Goal: Task Accomplishment & Management: Use online tool/utility

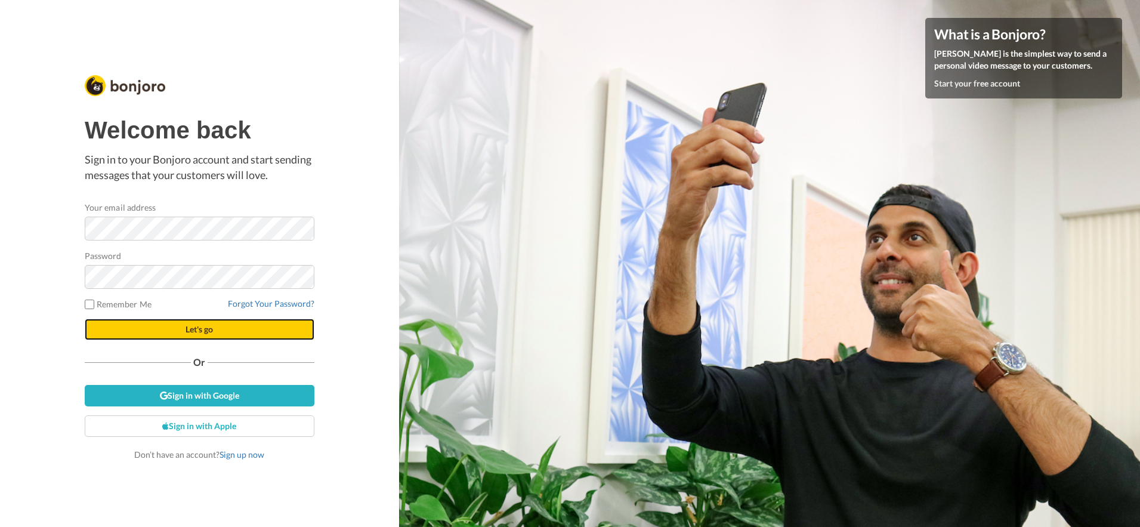
click at [206, 332] on span "Let's go" at bounding box center [199, 329] width 27 height 10
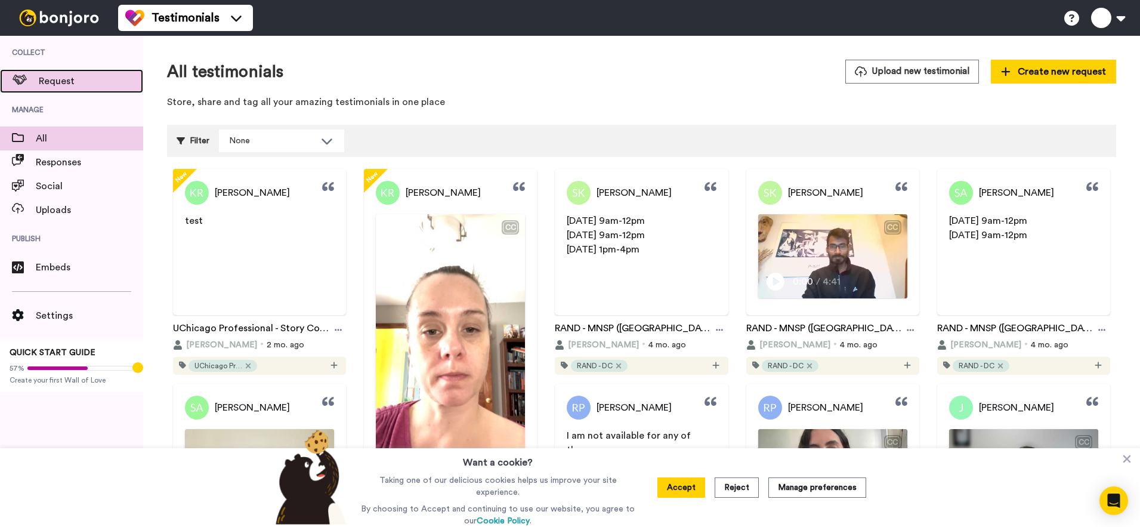
click at [49, 84] on span "Request" at bounding box center [91, 81] width 104 height 14
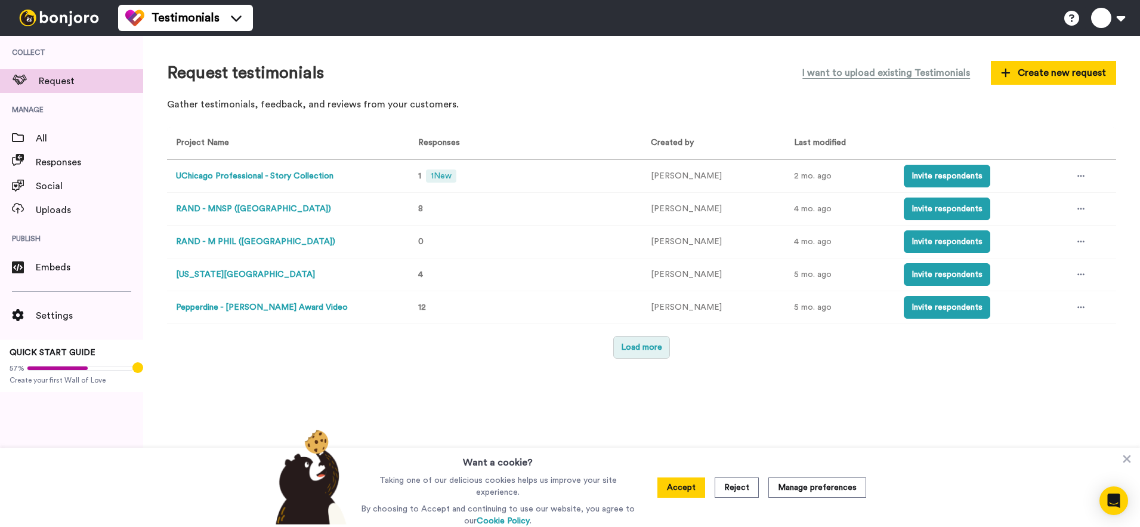
click at [656, 349] on button "Load more" at bounding box center [641, 347] width 57 height 23
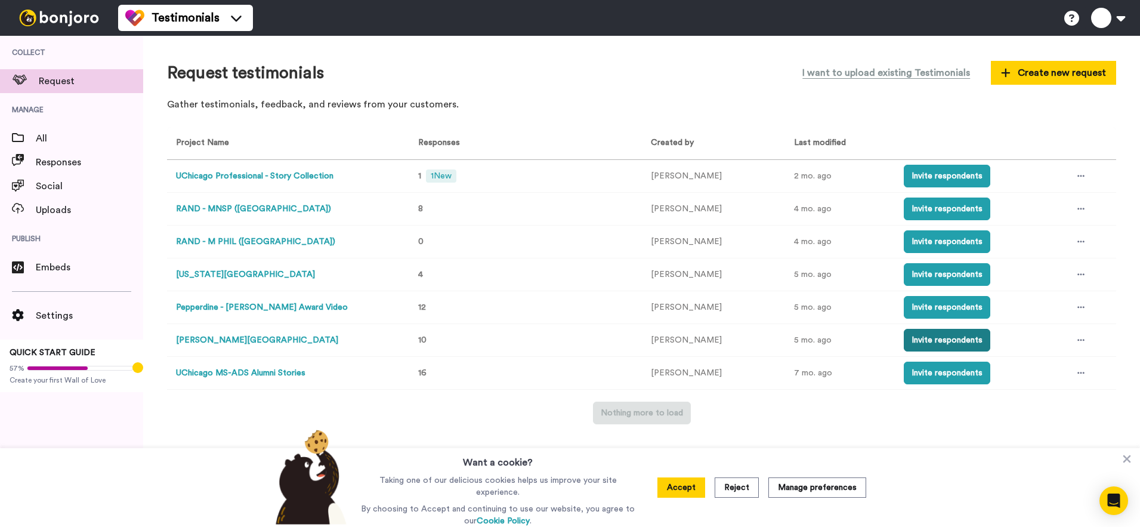
click at [946, 342] on button "Invite respondents" at bounding box center [947, 340] width 87 height 23
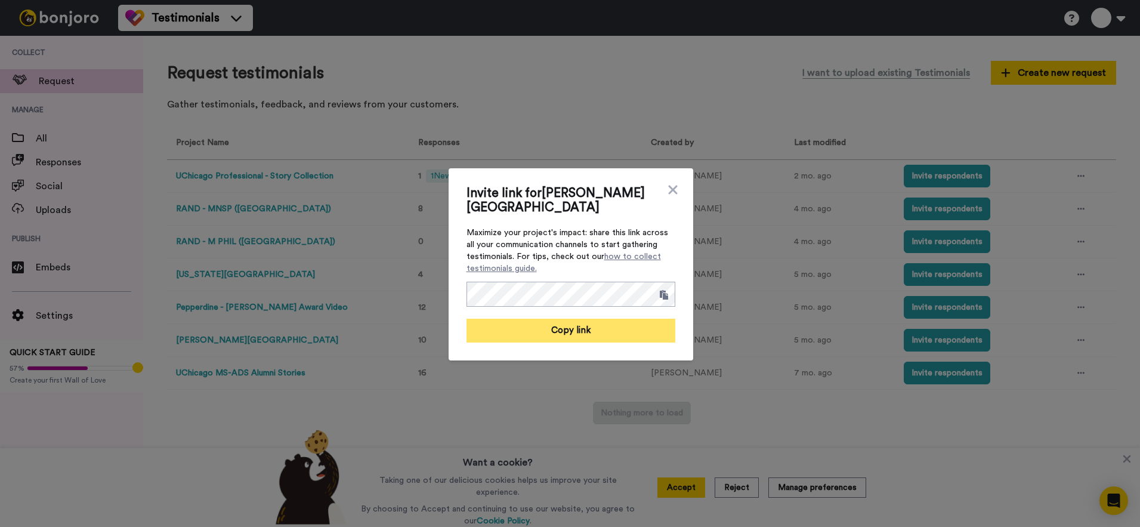
click at [580, 326] on button "Copy link" at bounding box center [571, 331] width 209 height 24
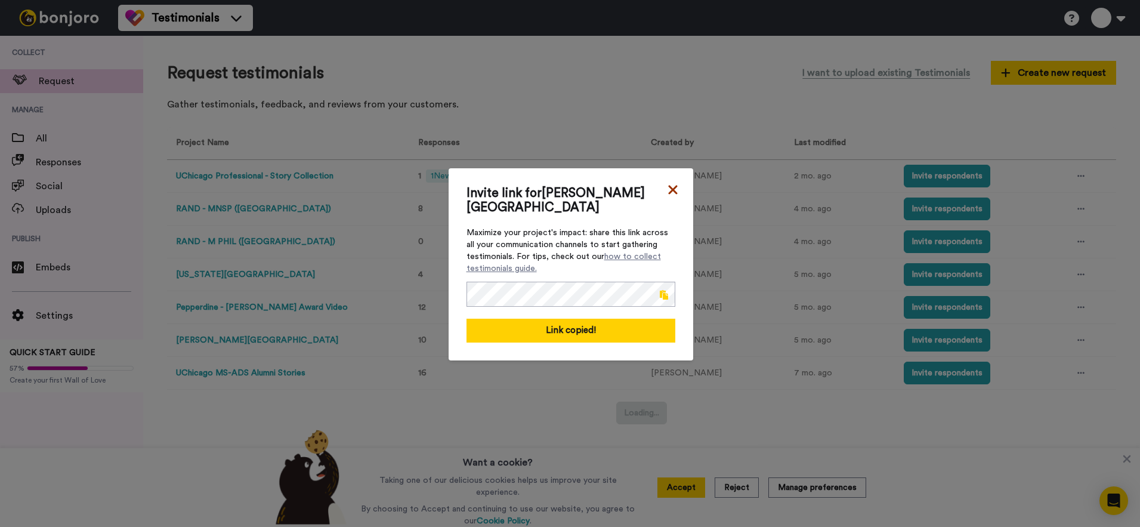
click at [671, 186] on icon at bounding box center [673, 190] width 12 height 14
